Goal: Task Accomplishment & Management: Manage account settings

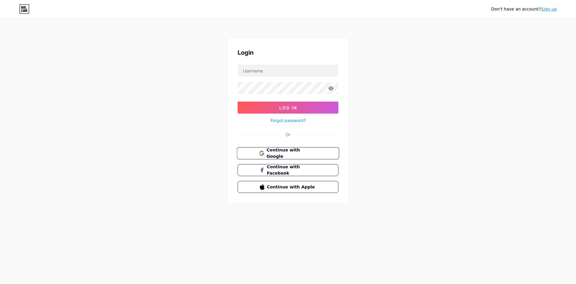
click at [302, 155] on span "Continue with Google" at bounding box center [291, 153] width 50 height 13
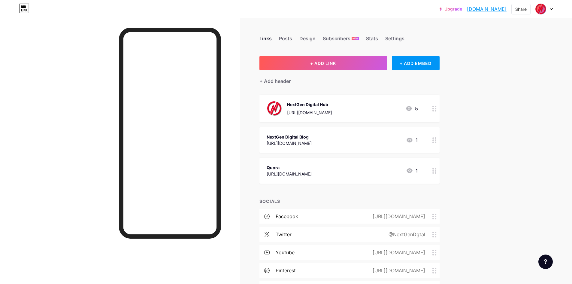
click at [549, 8] on icon at bounding box center [550, 9] width 3 height 2
click at [393, 37] on div "Settings" at bounding box center [394, 40] width 19 height 11
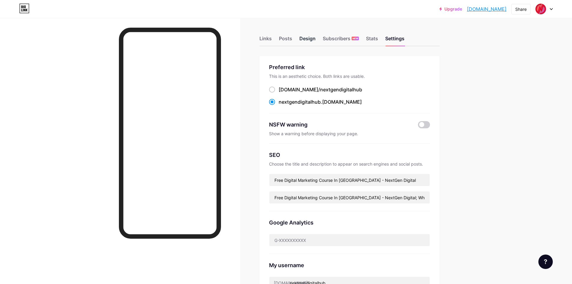
click at [305, 38] on div "Design" at bounding box center [307, 40] width 16 height 11
click at [291, 37] on div "Posts" at bounding box center [285, 40] width 13 height 11
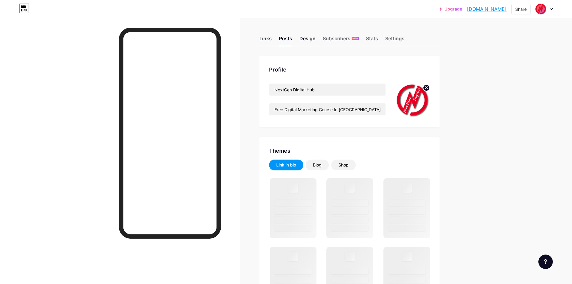
click at [268, 36] on div "Links" at bounding box center [265, 40] width 12 height 11
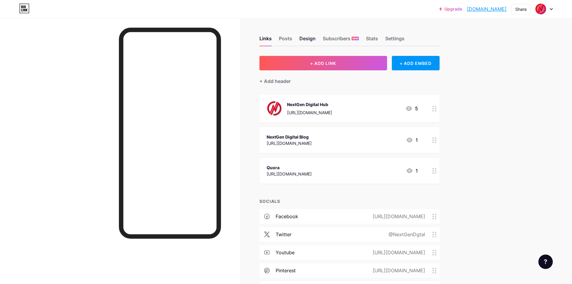
click at [312, 40] on div "Design" at bounding box center [307, 40] width 16 height 11
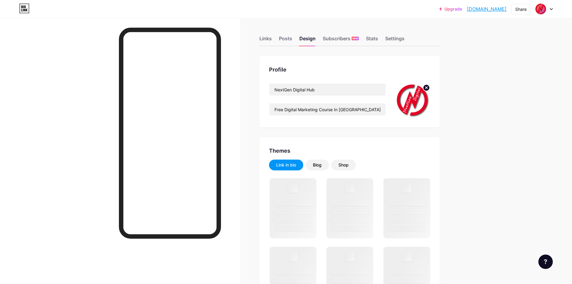
click at [429, 88] on circle at bounding box center [426, 87] width 7 height 7
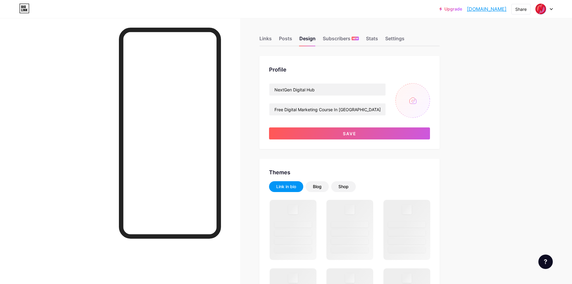
click at [420, 103] on input "file" at bounding box center [412, 100] width 35 height 35
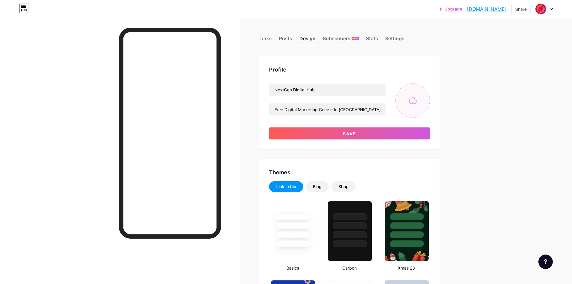
type input "C:\fakepath\nextgen-digital-hub.png"
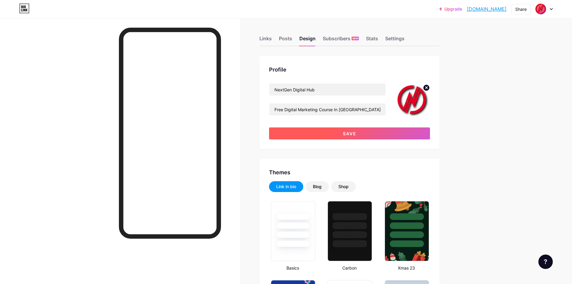
click at [349, 134] on span "Save" at bounding box center [350, 133] width 14 height 5
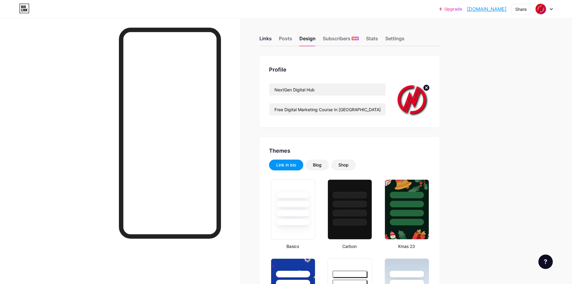
click at [269, 38] on div "Links" at bounding box center [265, 40] width 12 height 11
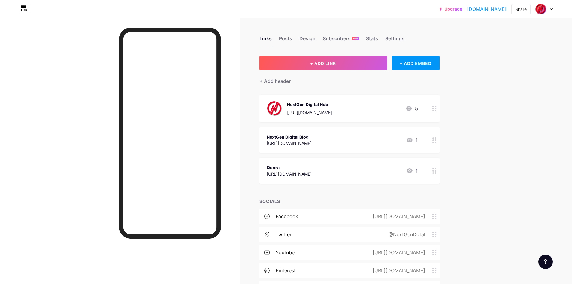
click at [320, 106] on div "NextGen Digital Hub" at bounding box center [309, 104] width 45 height 6
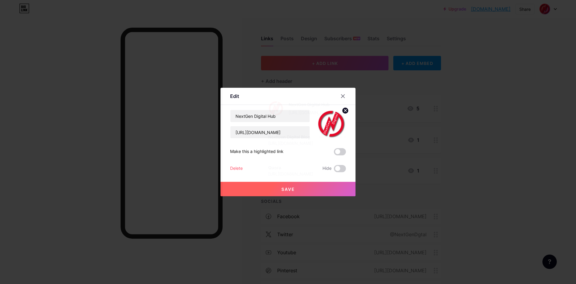
click at [344, 111] on icon at bounding box center [345, 110] width 2 height 2
click at [332, 123] on rect at bounding box center [334, 124] width 5 height 3
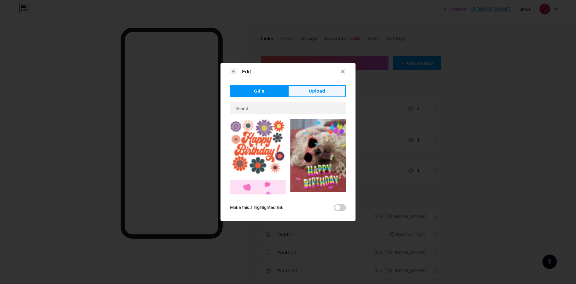
click at [309, 93] on span "Upload" at bounding box center [317, 91] width 17 height 6
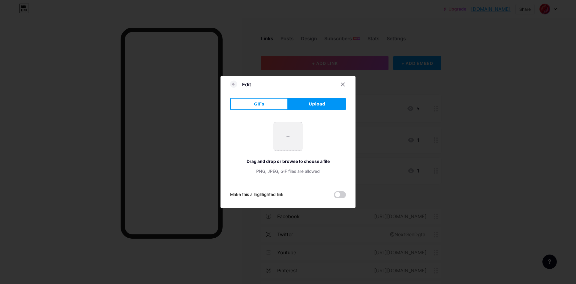
click at [291, 136] on input "file" at bounding box center [288, 136] width 28 height 28
type input "C:\fakepath\nextgen-digital-hub.png"
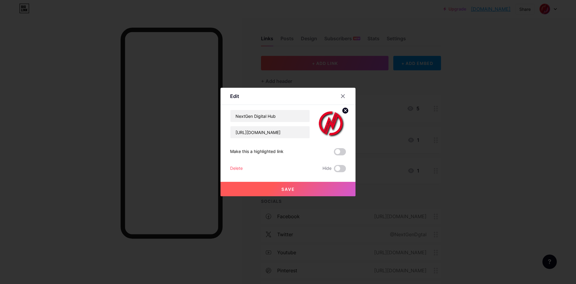
click at [284, 190] on span "Save" at bounding box center [288, 188] width 14 height 5
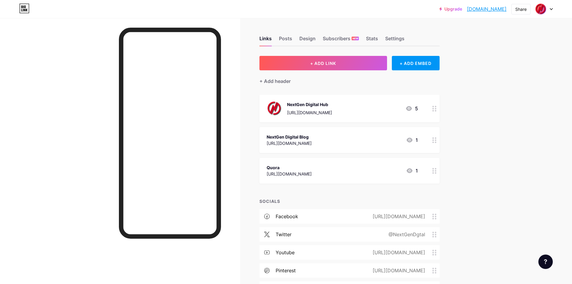
click at [552, 10] on icon at bounding box center [550, 9] width 3 height 2
click at [500, 70] on link "Account settings" at bounding box center [515, 68] width 74 height 16
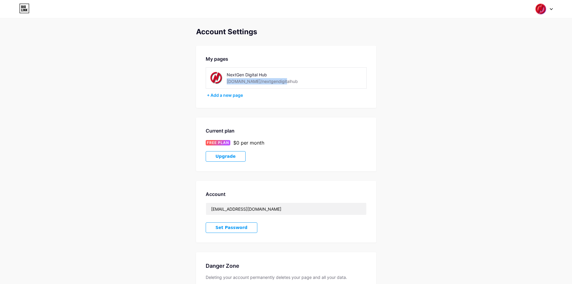
drag, startPoint x: 237, startPoint y: 81, endPoint x: 279, endPoint y: 80, distance: 42.0
click at [279, 80] on div "NextGen Digital Hub [DOMAIN_NAME]/nextgendigitalhub" at bounding box center [269, 78] width 85 height 14
click at [235, 79] on div "[DOMAIN_NAME]/nextgendigitalhub" at bounding box center [262, 81] width 71 height 6
click at [540, 8] on img at bounding box center [540, 8] width 11 height 11
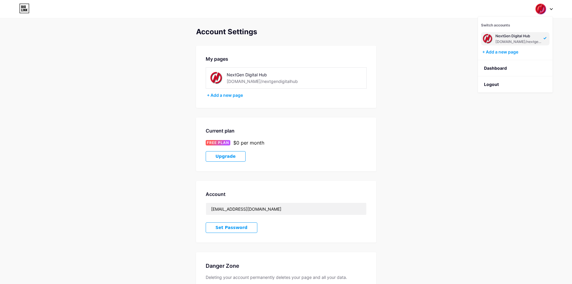
click at [508, 39] on div "[DOMAIN_NAME]/nextgendigitalhub" at bounding box center [518, 41] width 46 height 5
click at [21, 5] on icon at bounding box center [24, 9] width 10 height 10
click at [237, 72] on div "NextGen Digital Hub" at bounding box center [269, 74] width 85 height 6
click at [213, 76] on img at bounding box center [216, 78] width 14 height 14
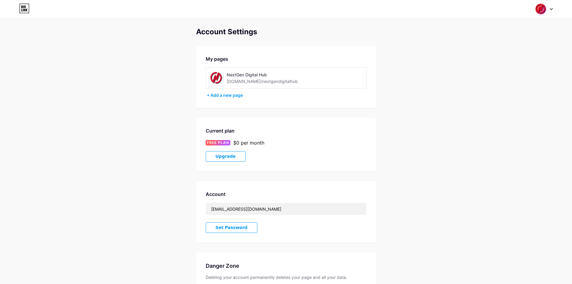
click at [23, 8] on icon at bounding box center [22, 6] width 2 height 3
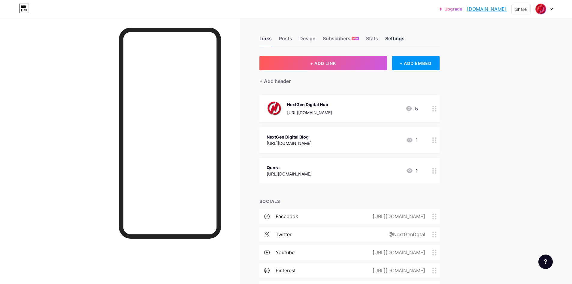
click at [394, 39] on div "Settings" at bounding box center [394, 40] width 19 height 11
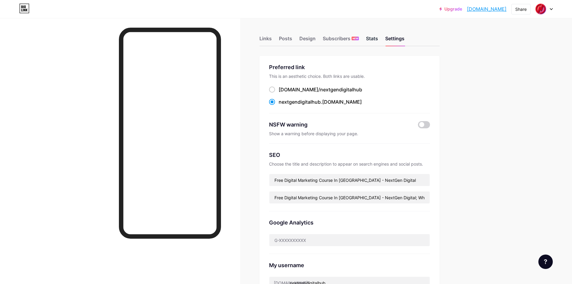
click at [374, 38] on div "Stats" at bounding box center [372, 40] width 12 height 11
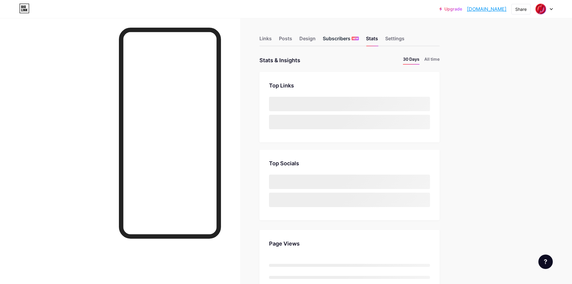
click at [336, 38] on div "Subscribers NEW" at bounding box center [341, 40] width 36 height 11
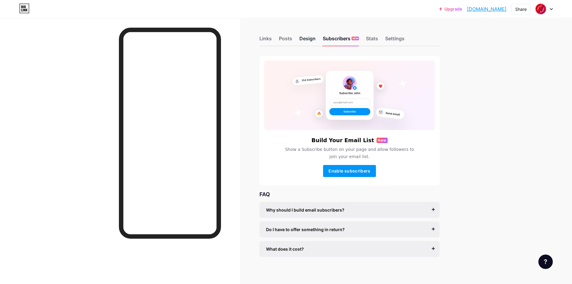
click at [306, 40] on div "Design" at bounding box center [307, 40] width 16 height 11
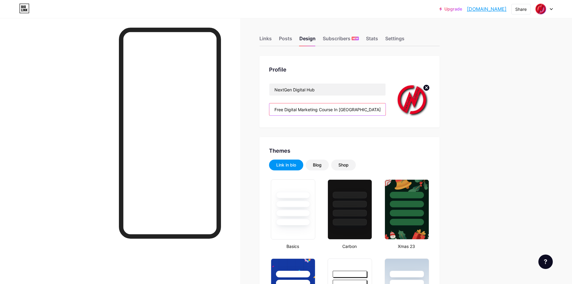
scroll to position [0, 53]
drag, startPoint x: 304, startPoint y: 110, endPoint x: 425, endPoint y: 110, distance: 121.5
click at [425, 110] on div "NextGen Digital Hub Free Digital Marketing Course In Bangladesh, What is Digita…" at bounding box center [349, 100] width 161 height 35
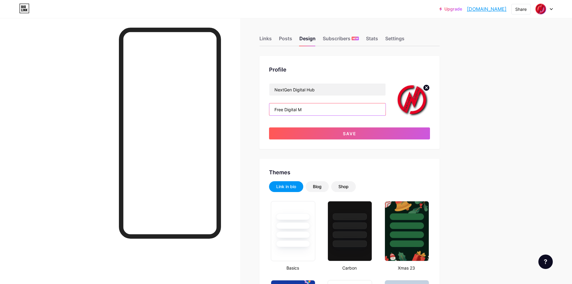
scroll to position [0, 0]
type input "F"
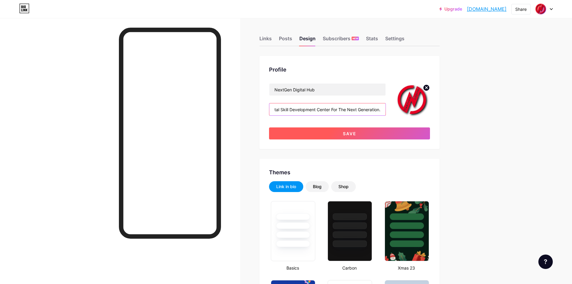
type input "NextGen Digital Hub - Digital Skill Development Center For The Next Generation."
click at [359, 134] on button "Save" at bounding box center [349, 133] width 161 height 12
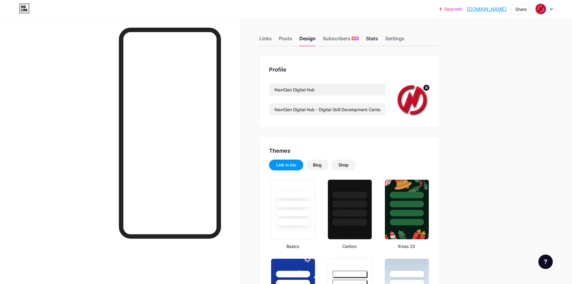
click at [373, 39] on div "Stats" at bounding box center [372, 40] width 12 height 11
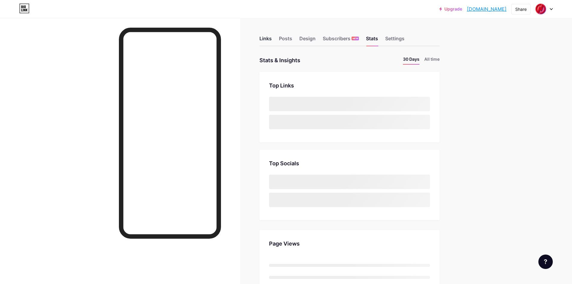
click at [265, 37] on div "Links" at bounding box center [265, 40] width 12 height 11
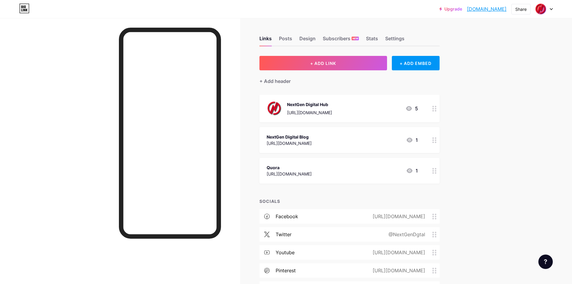
click at [322, 116] on div "NextGen Digital Hub https://www.nextgendigitalhub.blogspot.com 5" at bounding box center [349, 109] width 180 height 28
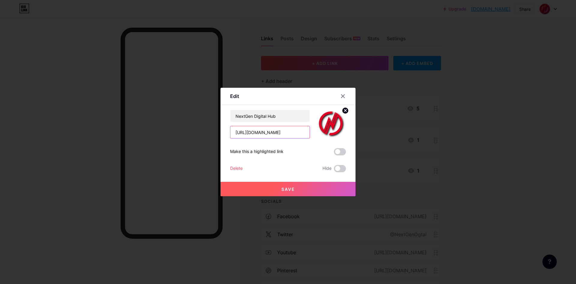
click at [254, 132] on input "[URL][DOMAIN_NAME]" at bounding box center [269, 132] width 79 height 12
type input "https://nextgendigitalhub.blogspot.com"
click at [287, 190] on span "Save" at bounding box center [288, 188] width 14 height 5
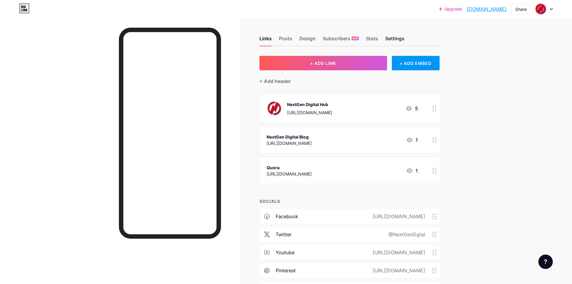
click at [393, 37] on div "Settings" at bounding box center [394, 40] width 19 height 11
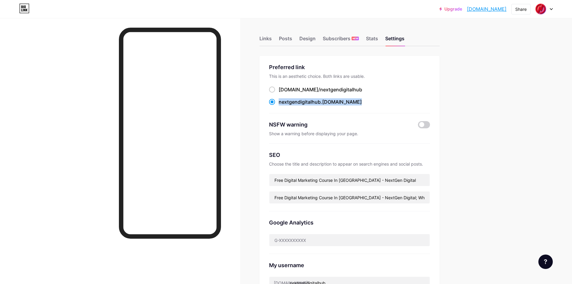
drag, startPoint x: 279, startPoint y: 101, endPoint x: 342, endPoint y: 103, distance: 63.0
click at [342, 103] on div "nextgendigitalhub .bio.link" at bounding box center [349, 102] width 161 height 8
